Goal: Check status: Check status

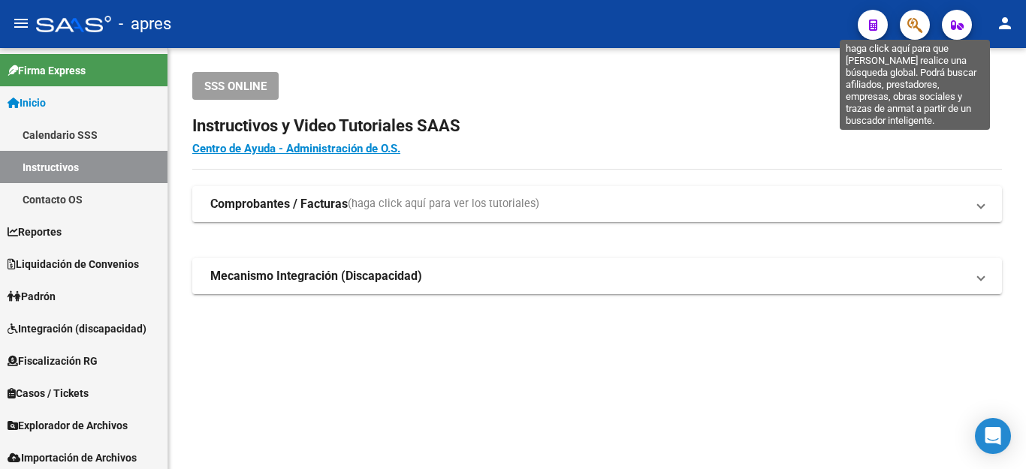
drag, startPoint x: 0, startPoint y: 0, endPoint x: 907, endPoint y: 23, distance: 907.4
click at [907, 23] on icon "button" at bounding box center [914, 25] width 15 height 17
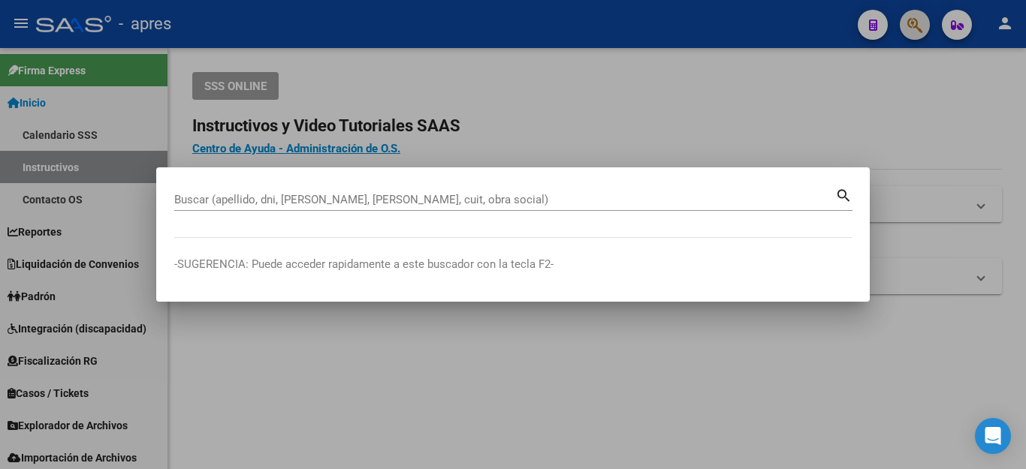
paste input "067107"
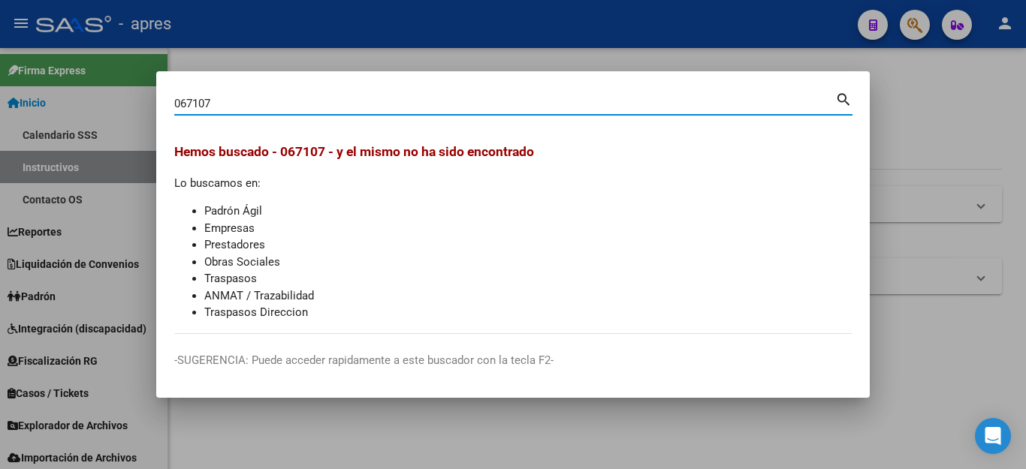
click at [446, 95] on div "067107 Buscar (apellido, dni, [PERSON_NAME], [PERSON_NAME], cuit, obra social)" at bounding box center [504, 103] width 661 height 23
click at [437, 97] on div "067107 Buscar (apellido, dni, [PERSON_NAME], [PERSON_NAME], cuit, obra social)" at bounding box center [504, 103] width 661 height 23
drag, startPoint x: 228, startPoint y: 106, endPoint x: 0, endPoint y: 68, distance: 230.6
click at [0, 68] on div "067107 Buscar (apellido, dni, cuil, nro traspaso, cuit, obra social) search [PE…" at bounding box center [513, 234] width 1026 height 469
paste input "20204721042"
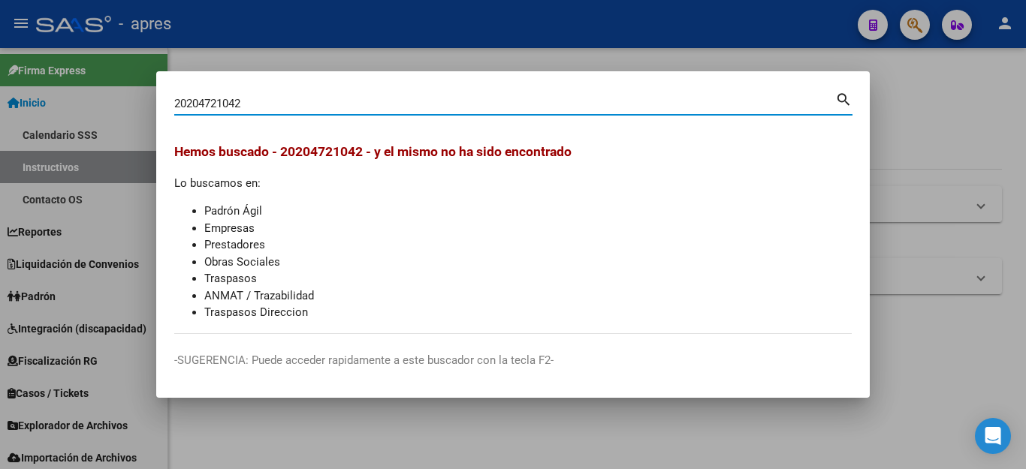
type input "20204721042"
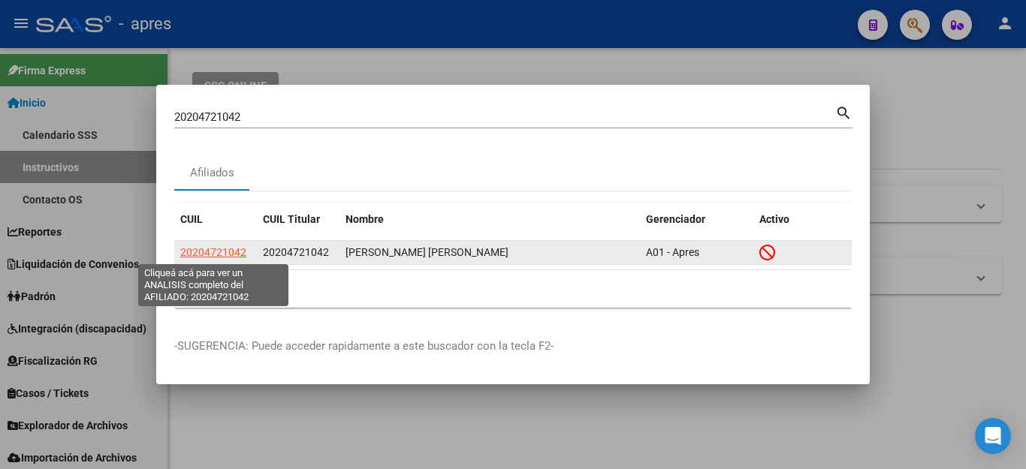
click at [230, 251] on span "20204721042" at bounding box center [213, 252] width 66 height 12
type textarea "20204721042"
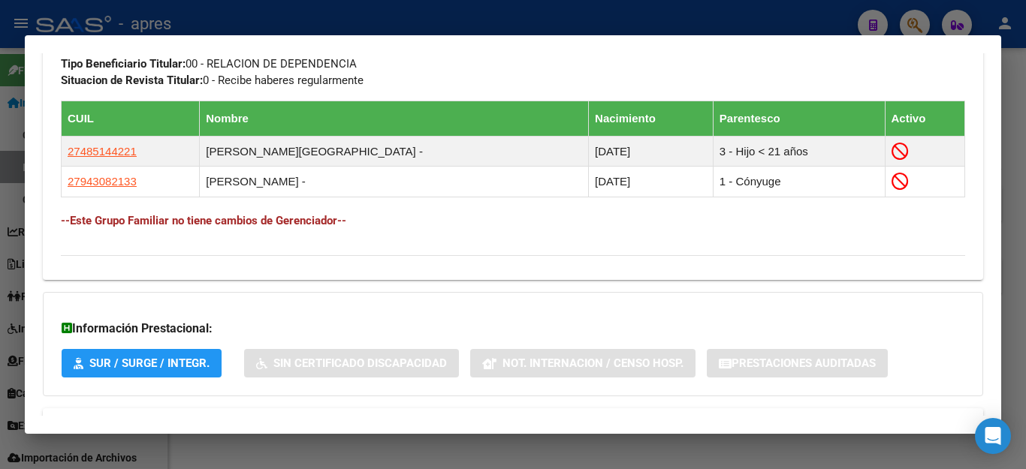
scroll to position [888, 0]
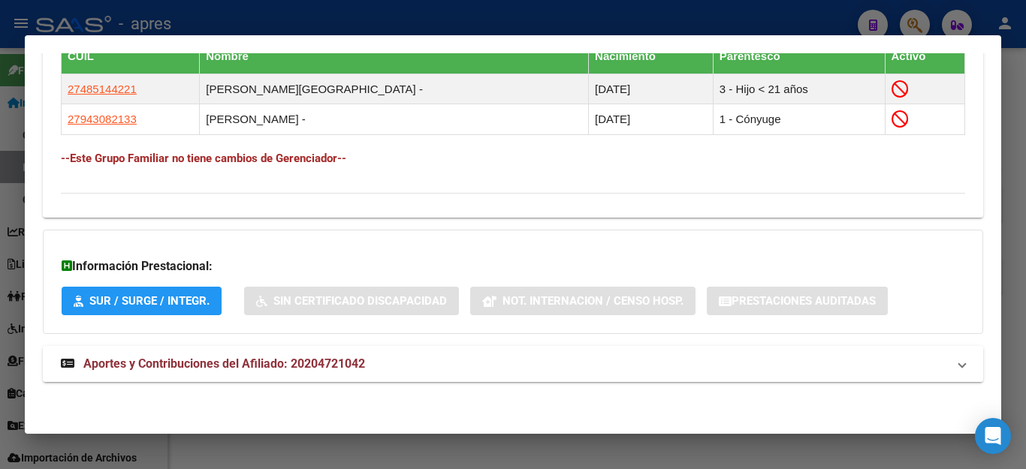
click at [164, 357] on span "Aportes y Contribuciones del Afiliado: 20204721042" at bounding box center [224, 364] width 282 height 14
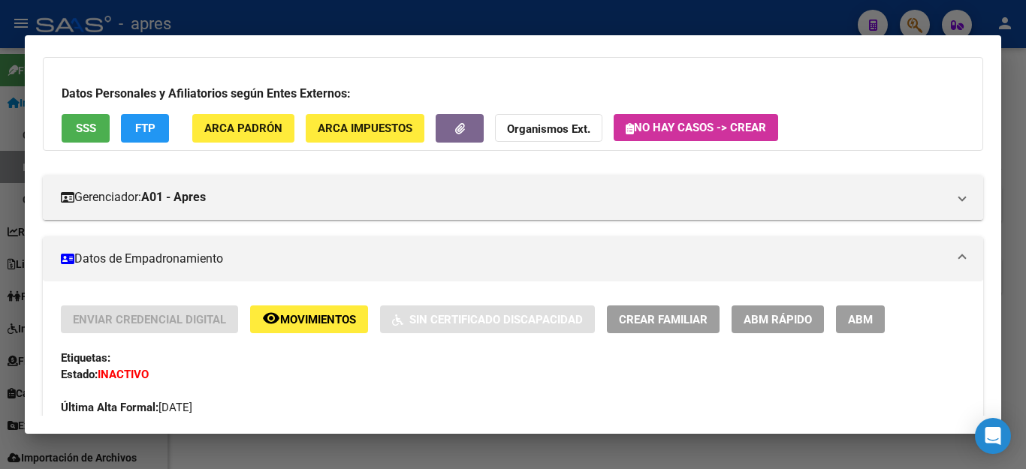
scroll to position [35, 0]
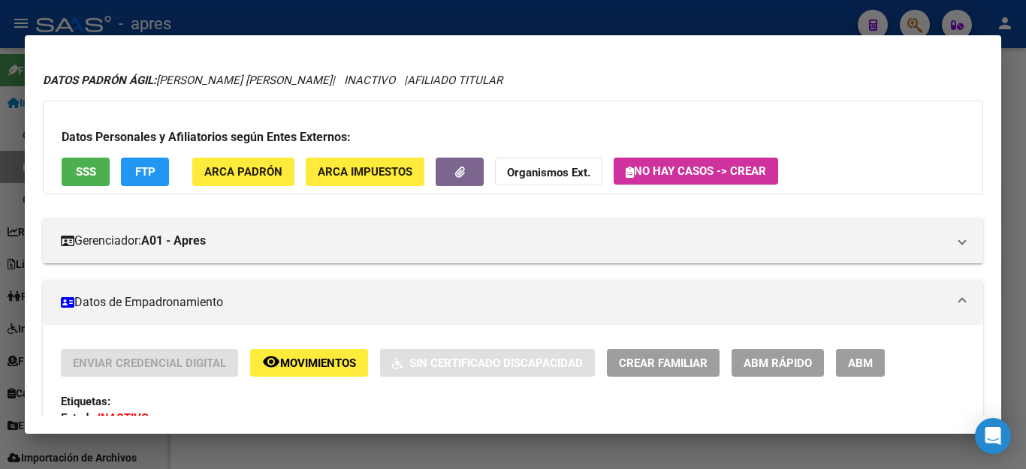
click at [83, 169] on span "SSS" at bounding box center [86, 173] width 20 height 14
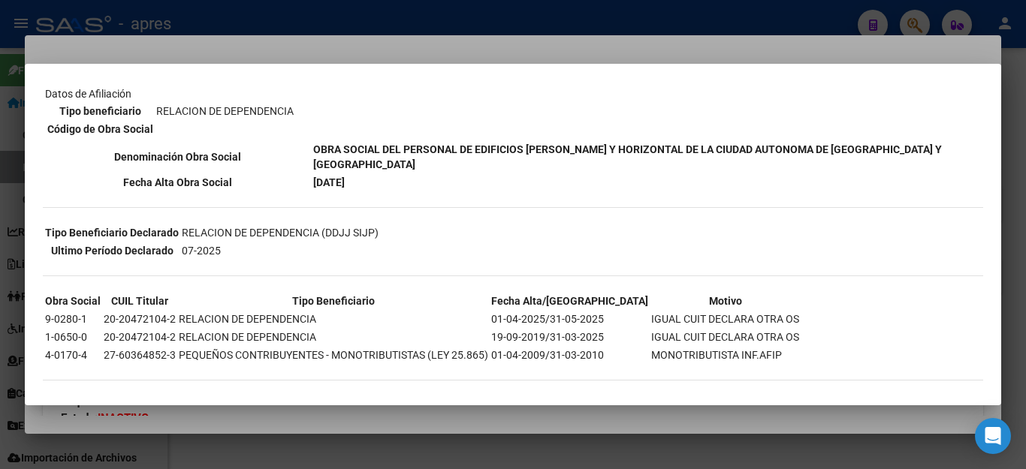
scroll to position [261, 0]
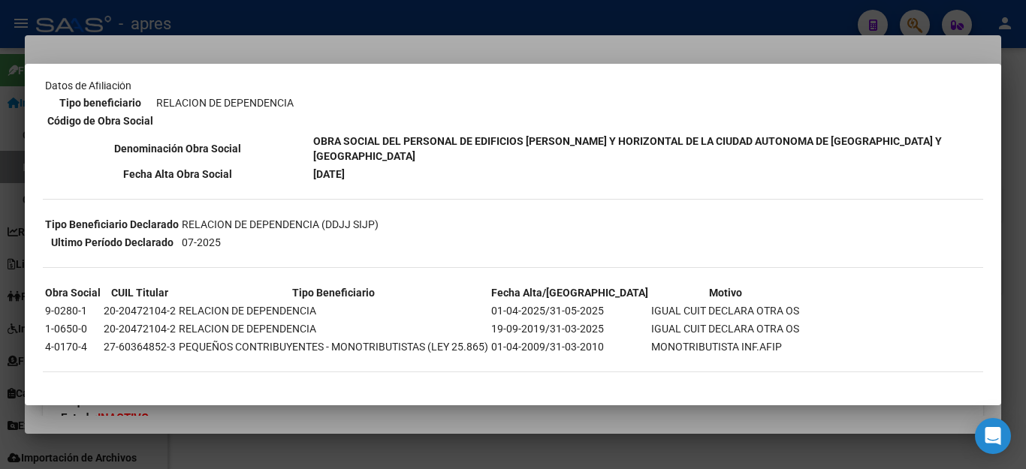
click at [40, 307] on mat-dialog-content "--INACTIVO en Obra Social-- --Se encuentra activo en el RNOS 106500-- DATOS DE …" at bounding box center [513, 234] width 976 height 305
drag, startPoint x: 48, startPoint y: 309, endPoint x: 390, endPoint y: 303, distance: 342.5
click at [390, 303] on tr "9-0280-1 20-20472104-2 RELACION DE DEPENDENCIA 01-04-2025/31-05-2025 IGUAL CUIT…" at bounding box center [421, 311] width 755 height 17
drag, startPoint x: 494, startPoint y: 309, endPoint x: 758, endPoint y: 302, distance: 263.7
click at [758, 302] on div "--INACTIVO en Obra Social-- --Se encuentra activo en el RNOS 106500-- DATOS DE …" at bounding box center [513, 110] width 940 height 553
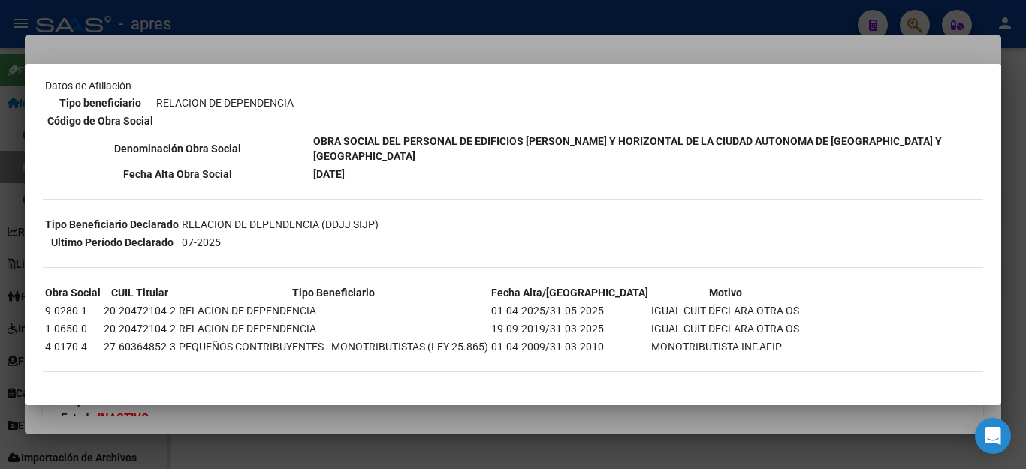
click at [677, 319] on table "Obra Social CUIL Titular Tipo Beneficiario Fecha Alta/Baja Motivo 9-0280-1 20-2…" at bounding box center [422, 320] width 758 height 74
click at [454, 19] on div at bounding box center [513, 234] width 1026 height 469
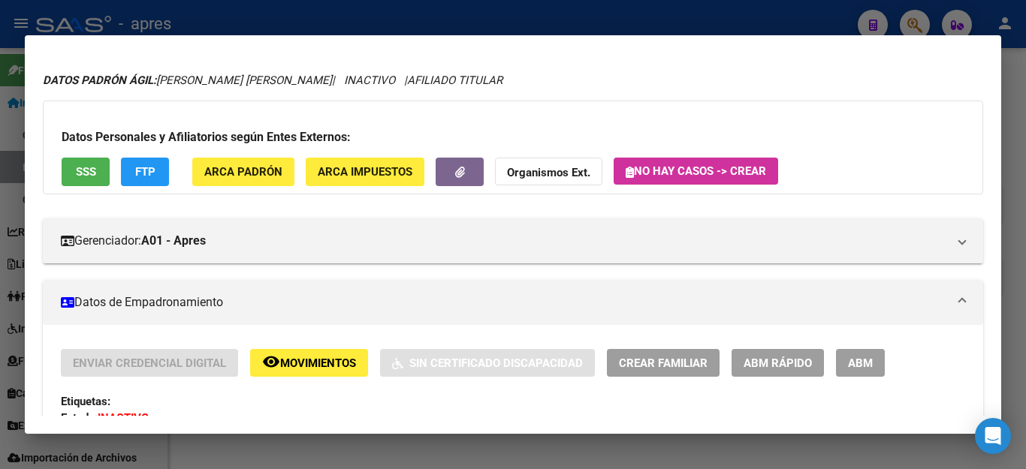
click at [620, 27] on div at bounding box center [513, 234] width 1026 height 469
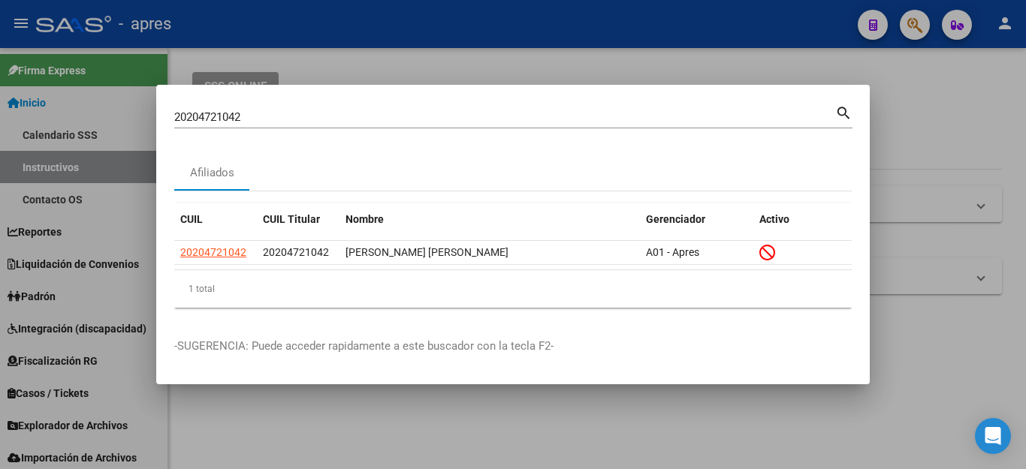
click at [797, 37] on div at bounding box center [513, 234] width 1026 height 469
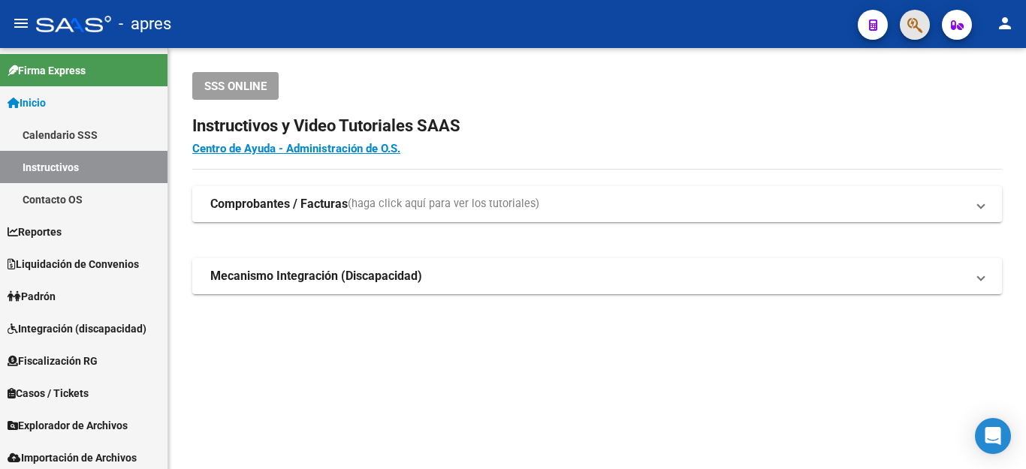
click at [903, 25] on button "button" at bounding box center [915, 25] width 30 height 30
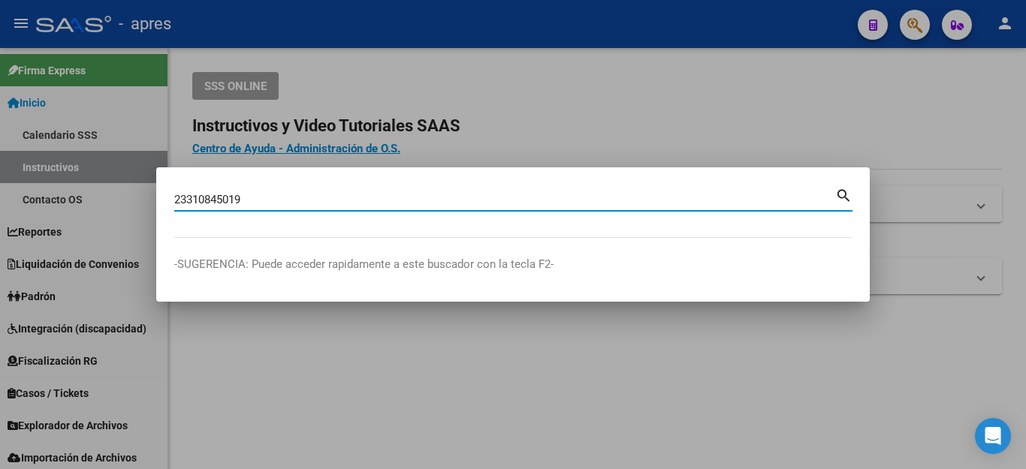
type input "23310845019"
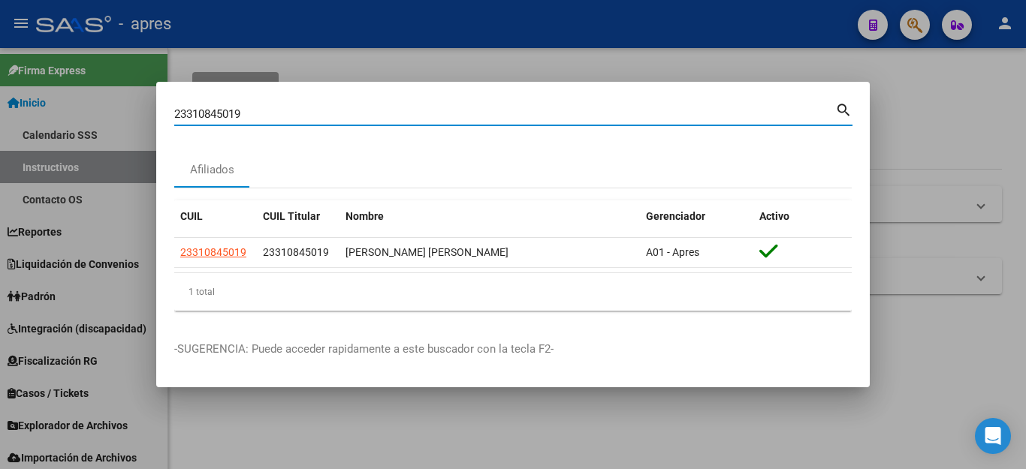
drag, startPoint x: 924, startPoint y: 110, endPoint x: 921, endPoint y: 99, distance: 10.9
click at [924, 110] on div at bounding box center [513, 234] width 1026 height 469
